Goal: Find specific page/section: Find specific page/section

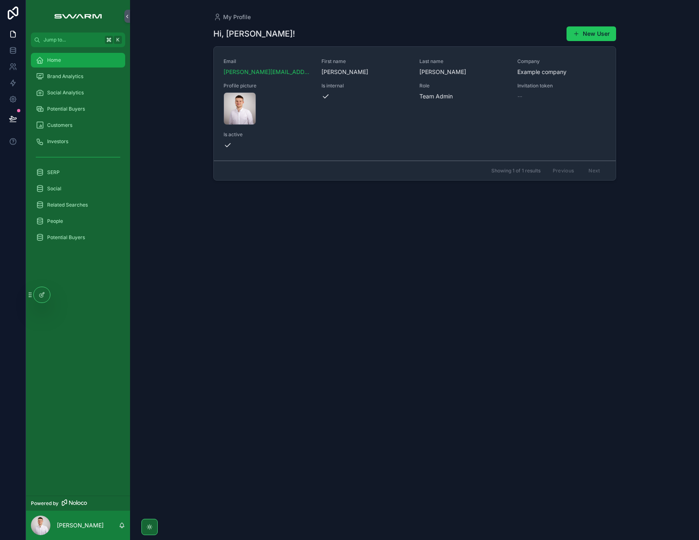
click at [80, 63] on div "Home" at bounding box center [78, 60] width 85 height 13
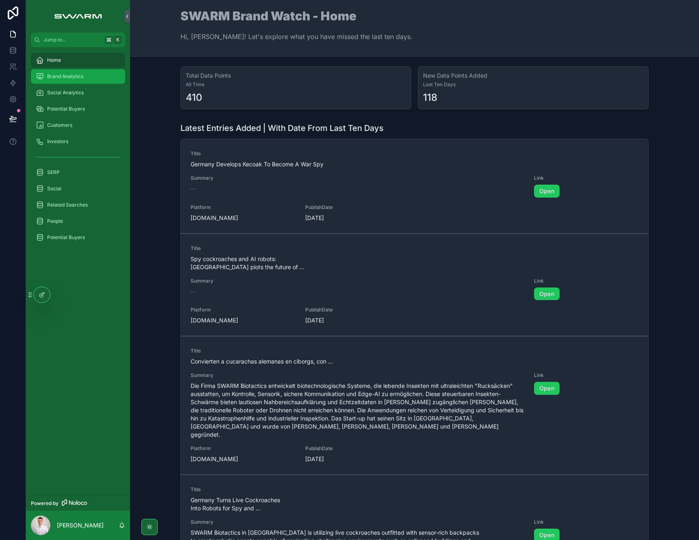
click at [82, 79] on span "Brand Analytics" at bounding box center [65, 76] width 36 height 7
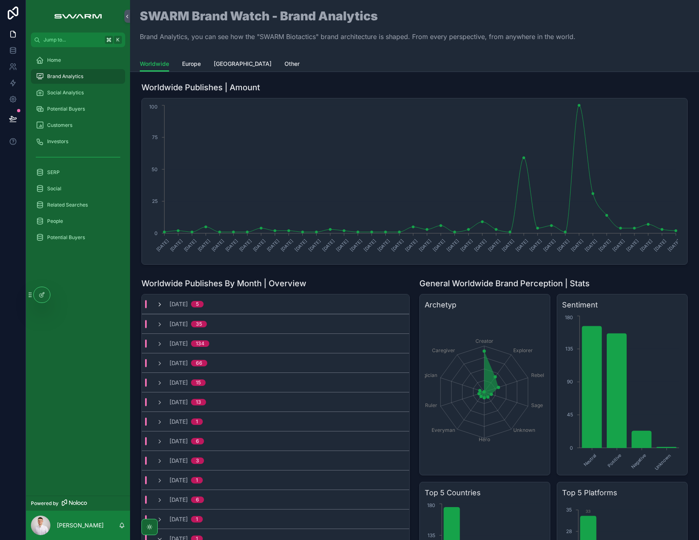
click at [160, 301] on icon "scrollable content" at bounding box center [160, 304] width 7 height 7
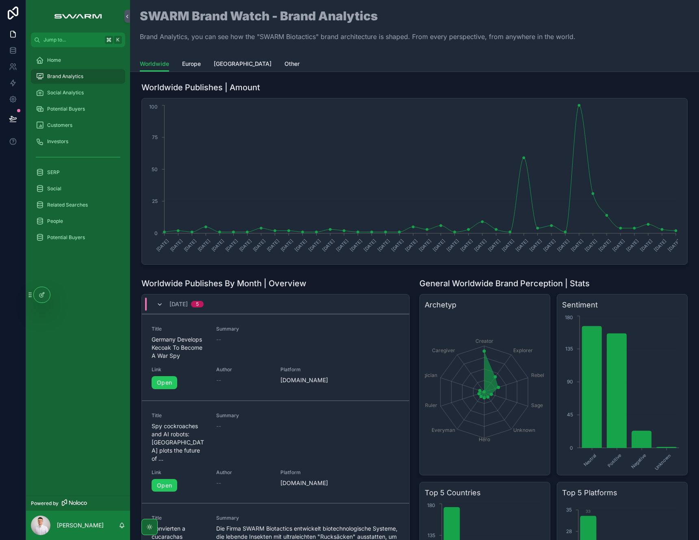
click at [158, 303] on icon "scrollable content" at bounding box center [160, 304] width 7 height 7
